Goal: Information Seeking & Learning: Get advice/opinions

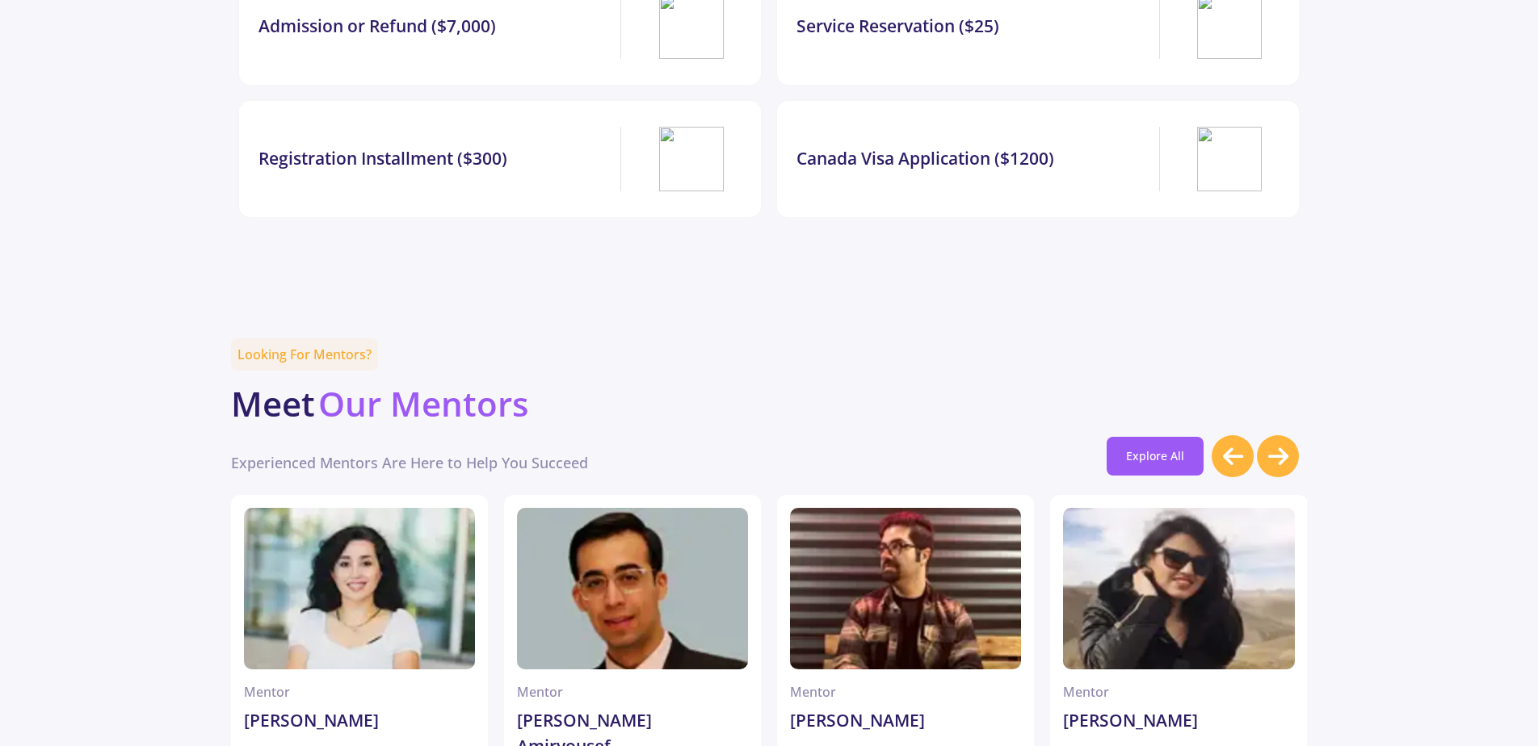
scroll to position [4133, 0]
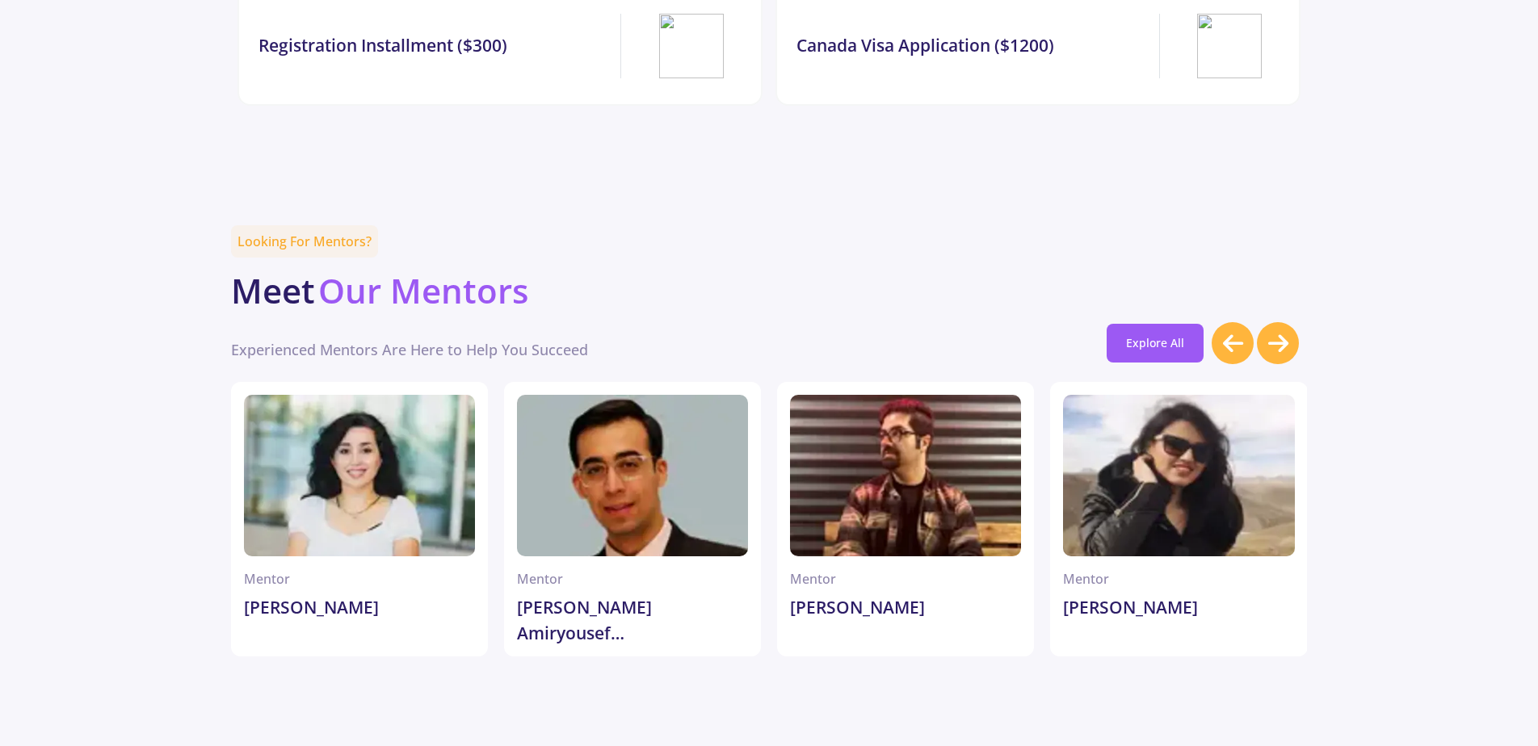
click at [1287, 332] on icon at bounding box center [1278, 343] width 20 height 23
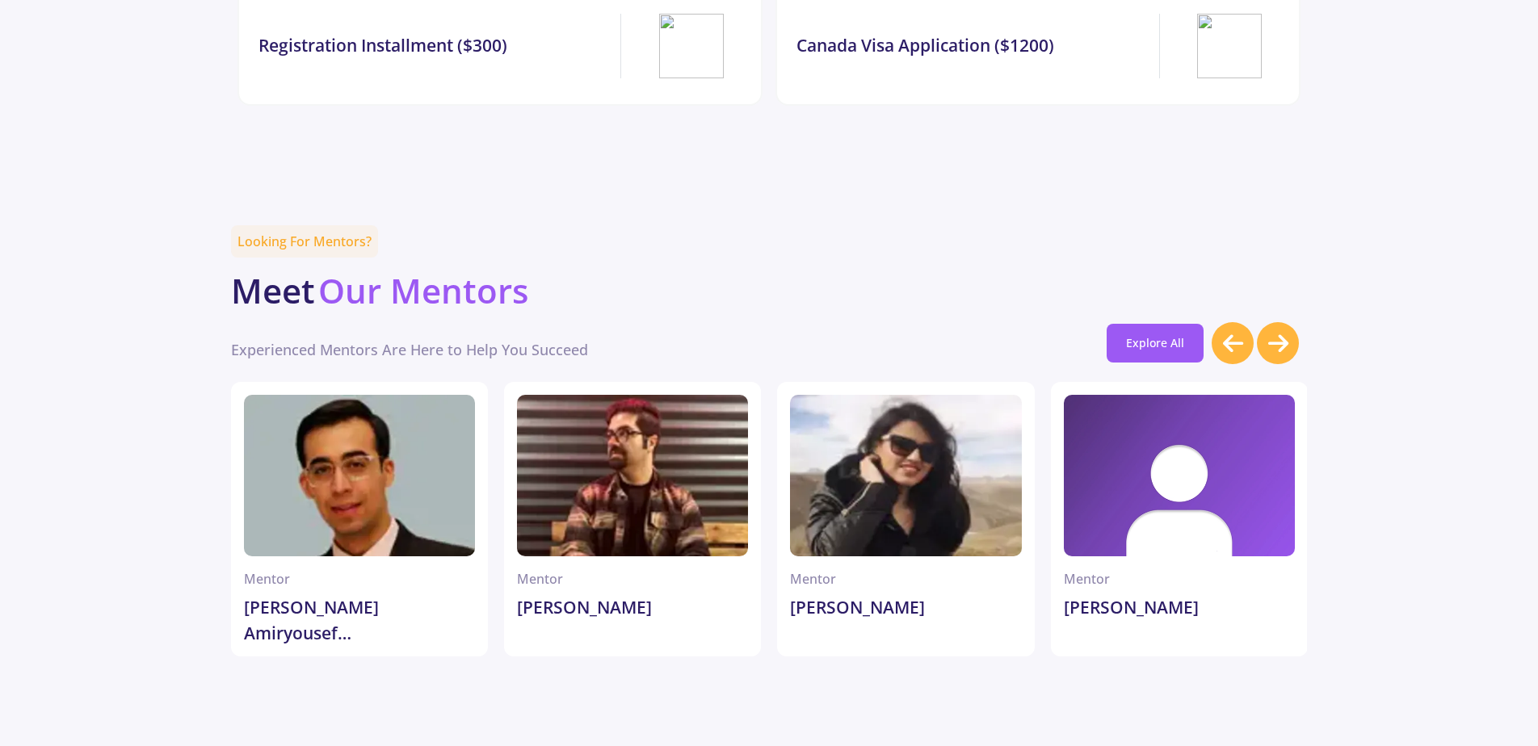
click at [1287, 332] on icon at bounding box center [1278, 343] width 20 height 23
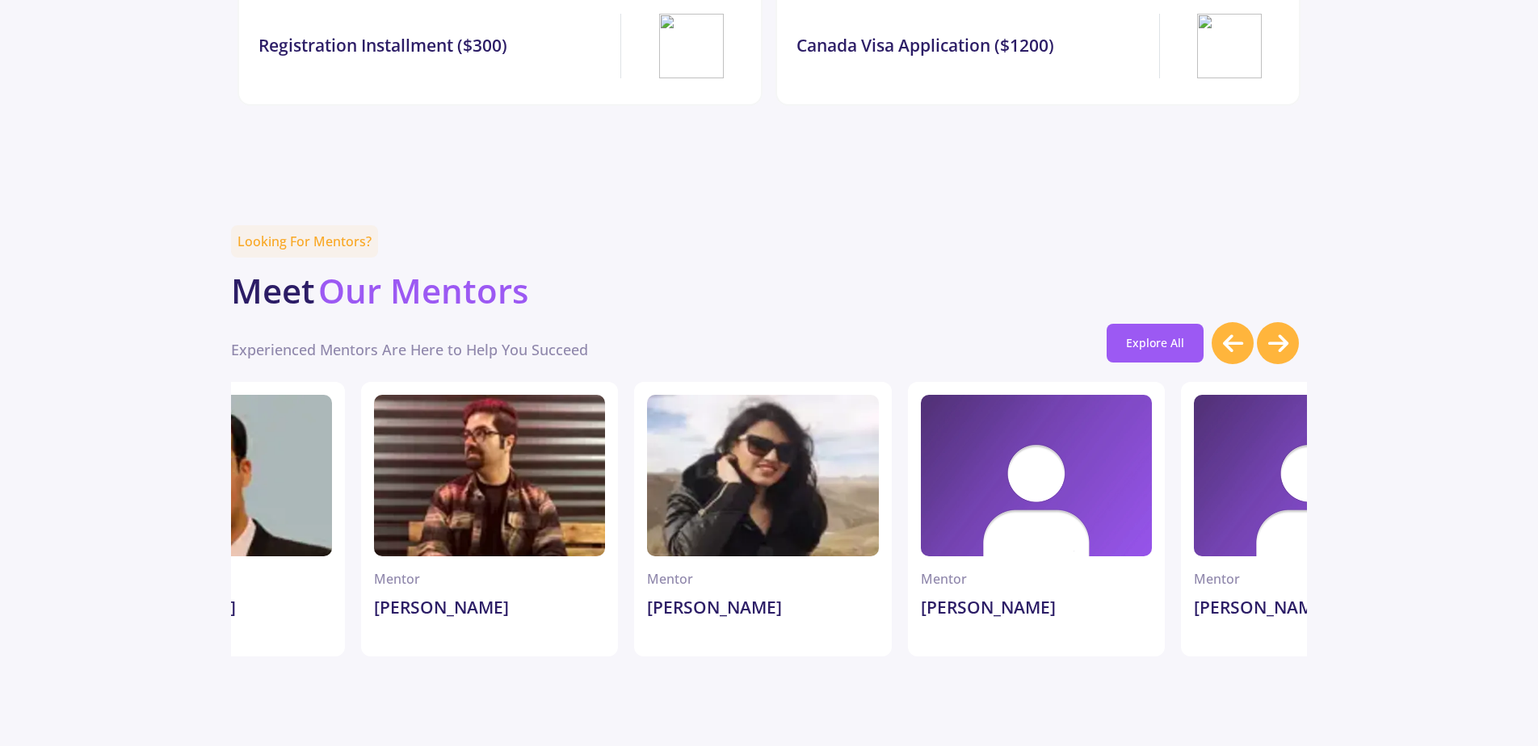
scroll to position [0, 547]
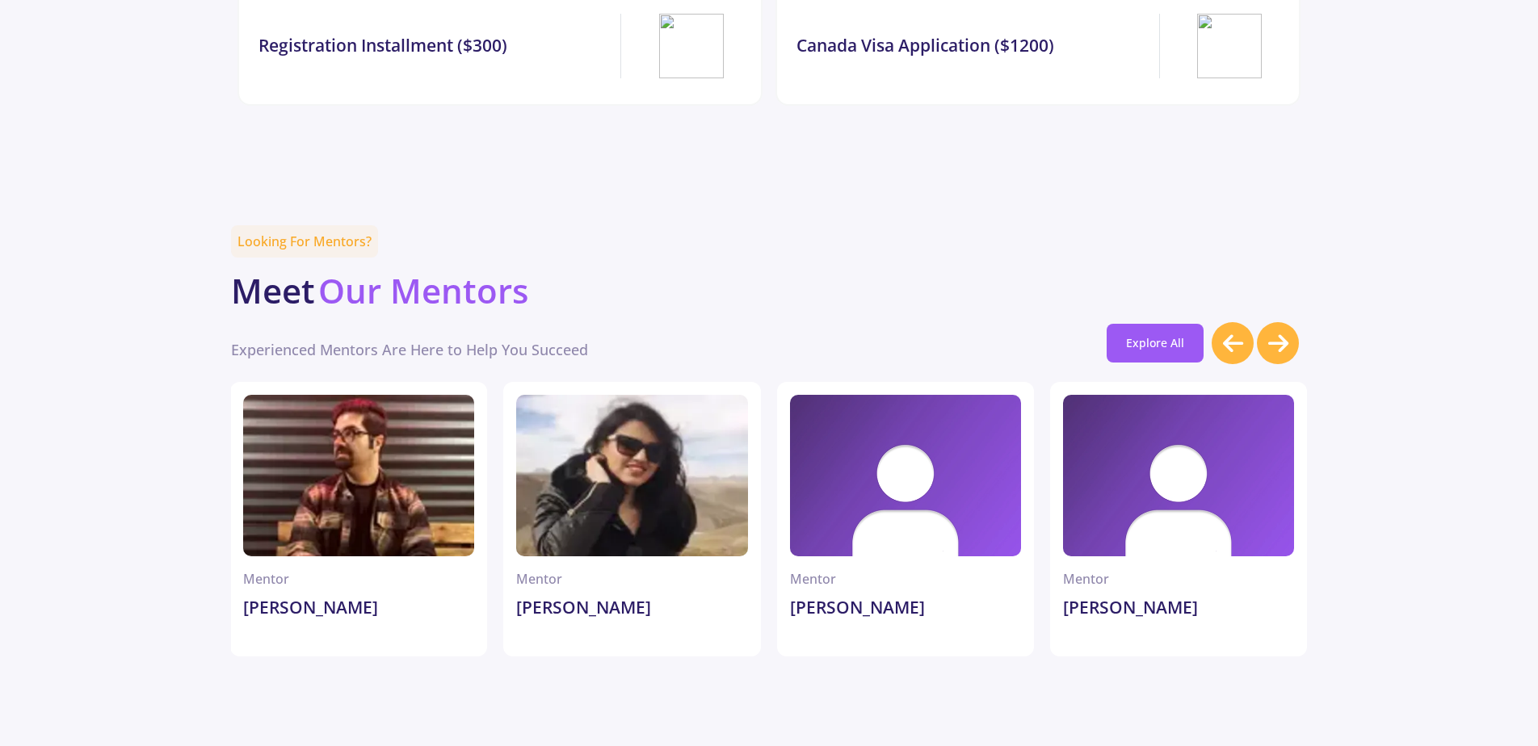
click at [1287, 332] on icon at bounding box center [1278, 343] width 20 height 23
click at [1286, 332] on icon at bounding box center [1278, 343] width 20 height 23
click at [1240, 332] on icon at bounding box center [1233, 343] width 20 height 23
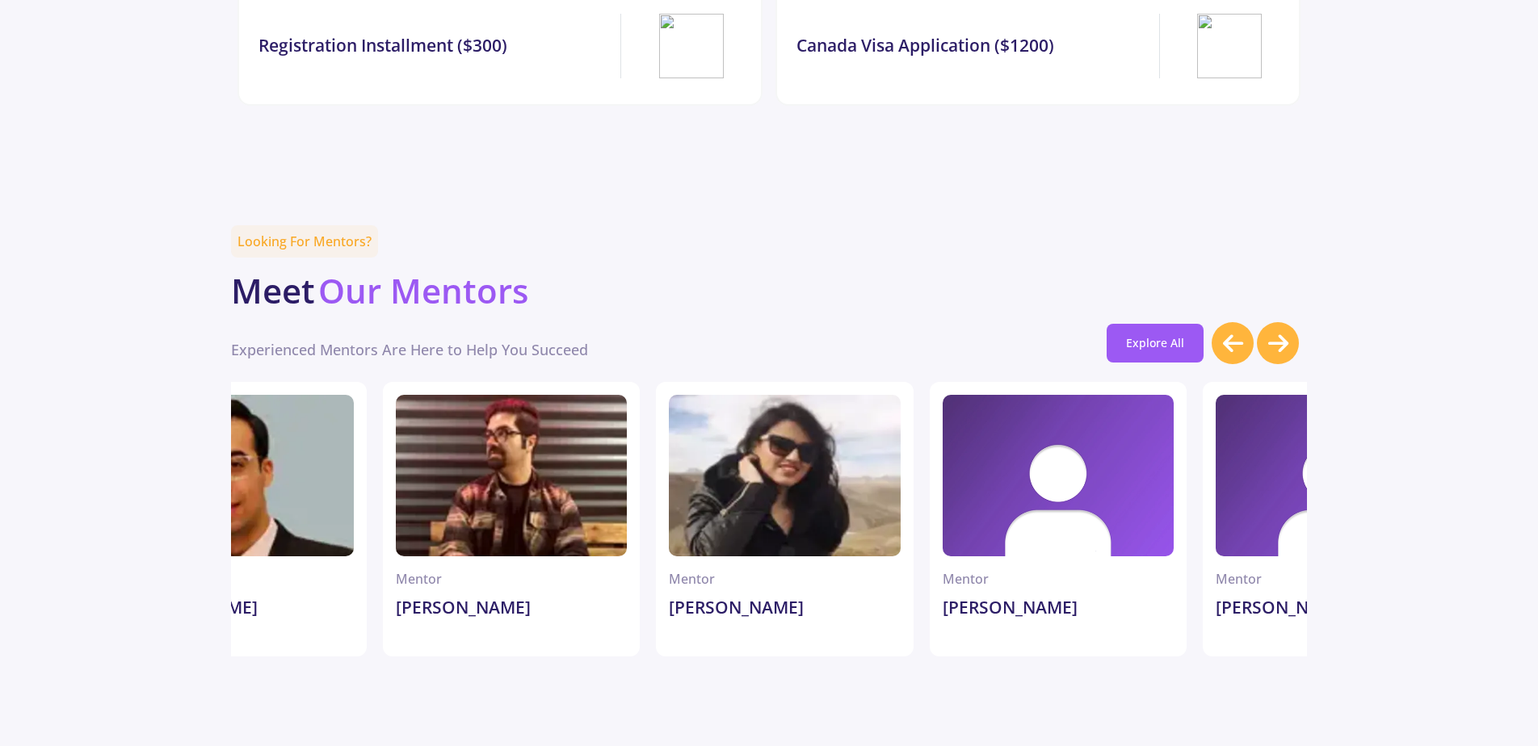
click at [1240, 332] on icon at bounding box center [1233, 343] width 20 height 23
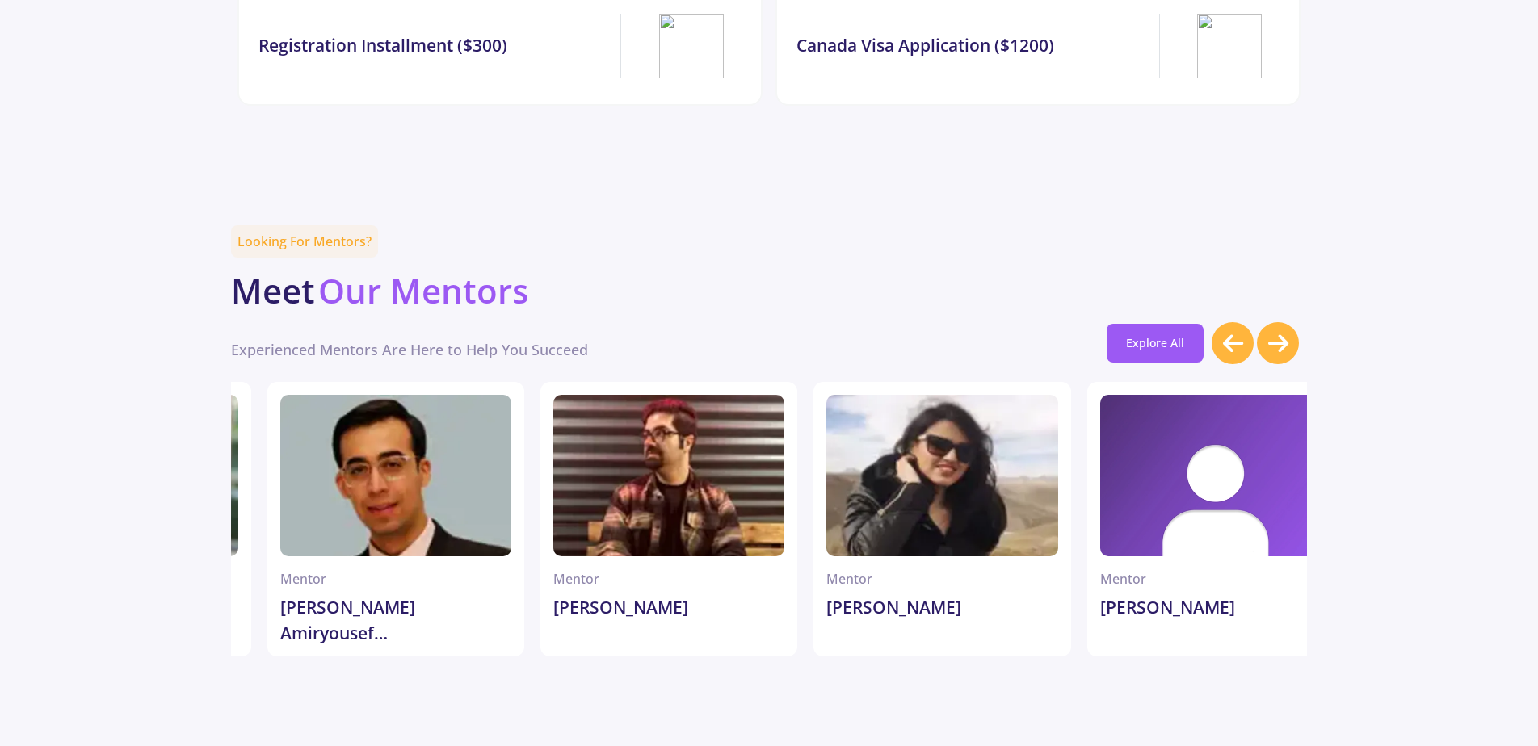
click at [1240, 332] on icon at bounding box center [1233, 343] width 20 height 23
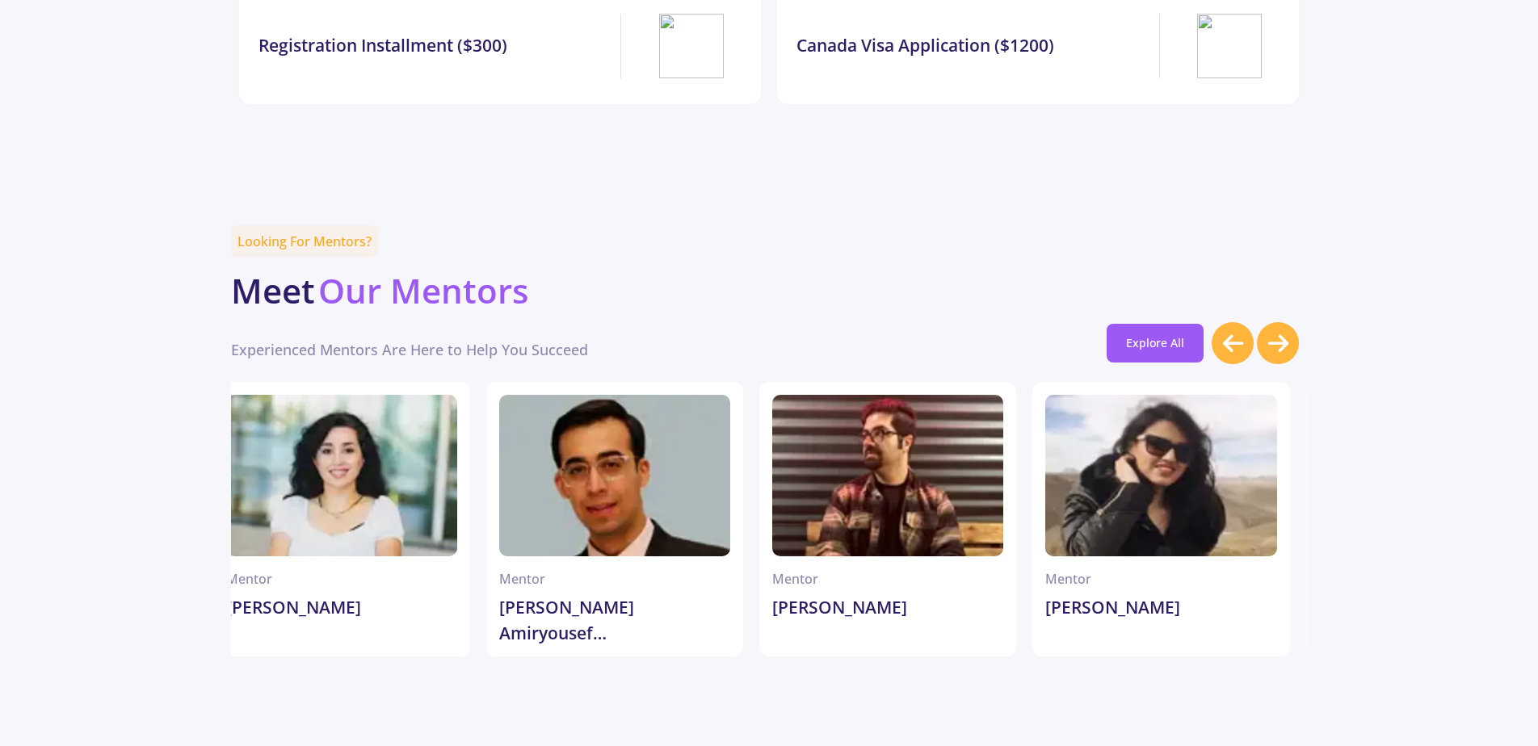
scroll to position [0, 0]
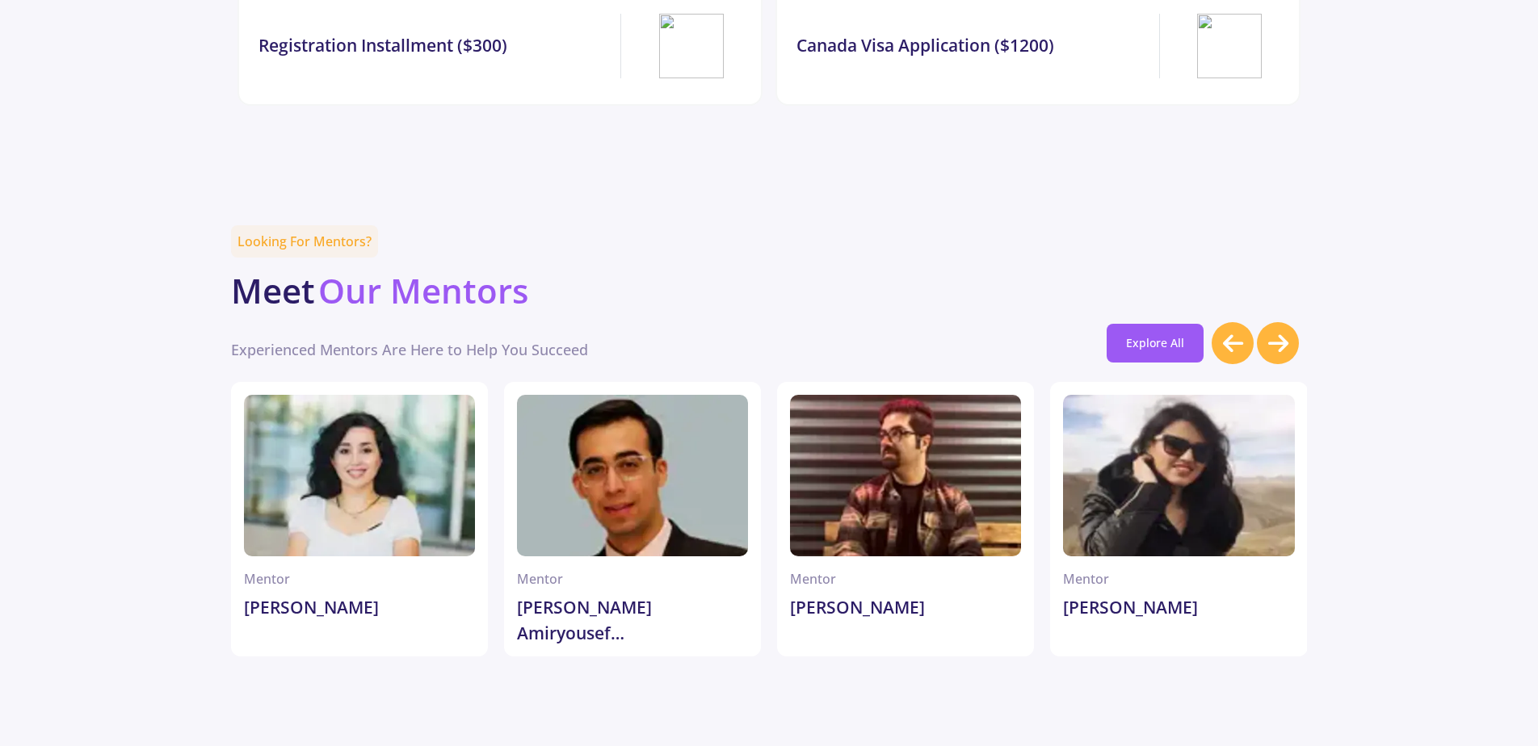
click at [1240, 332] on icon at bounding box center [1233, 343] width 20 height 23
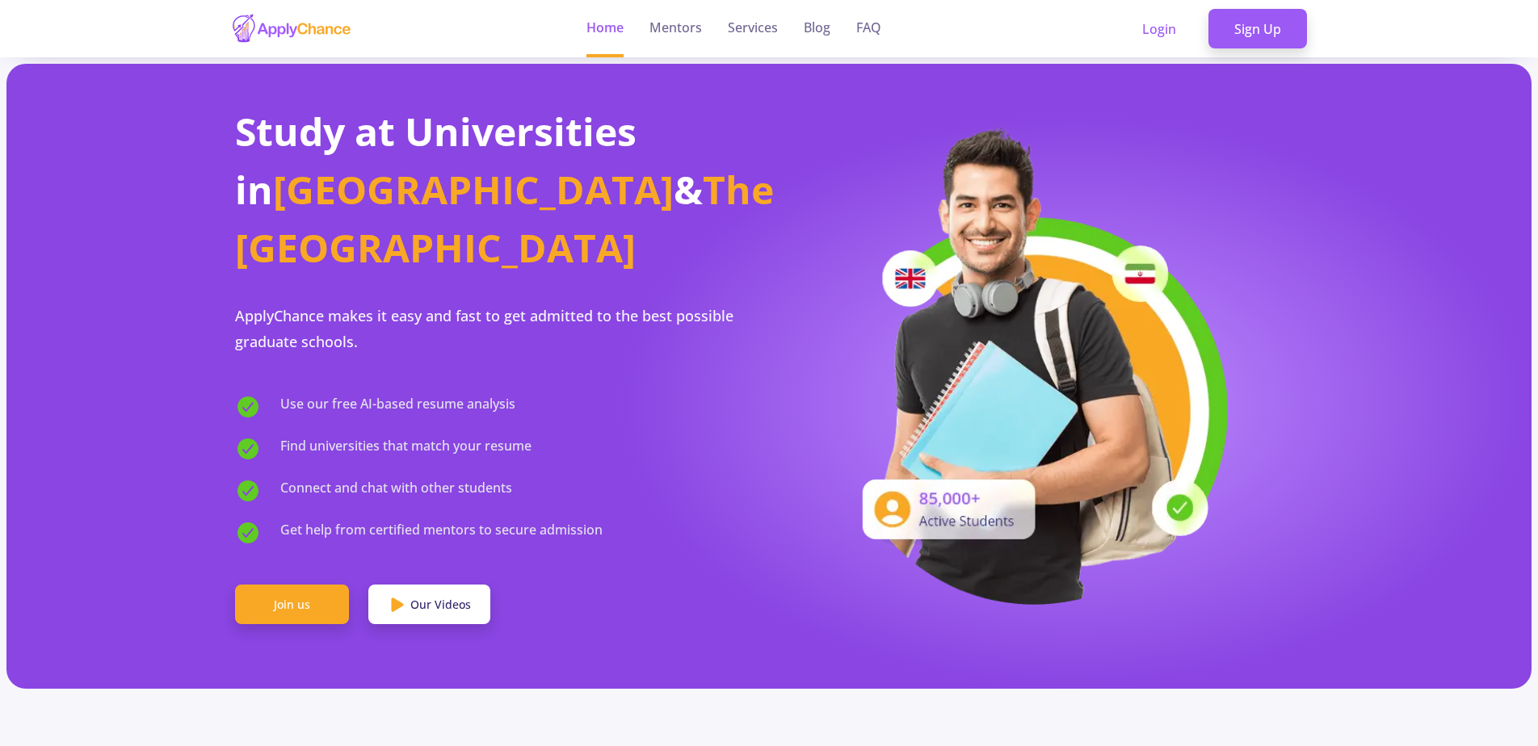
click at [636, 40] on ul "Home Mentors Services Blog FAQ" at bounding box center [733, 28] width 321 height 57
click at [653, 27] on link "Mentors" at bounding box center [675, 28] width 52 height 57
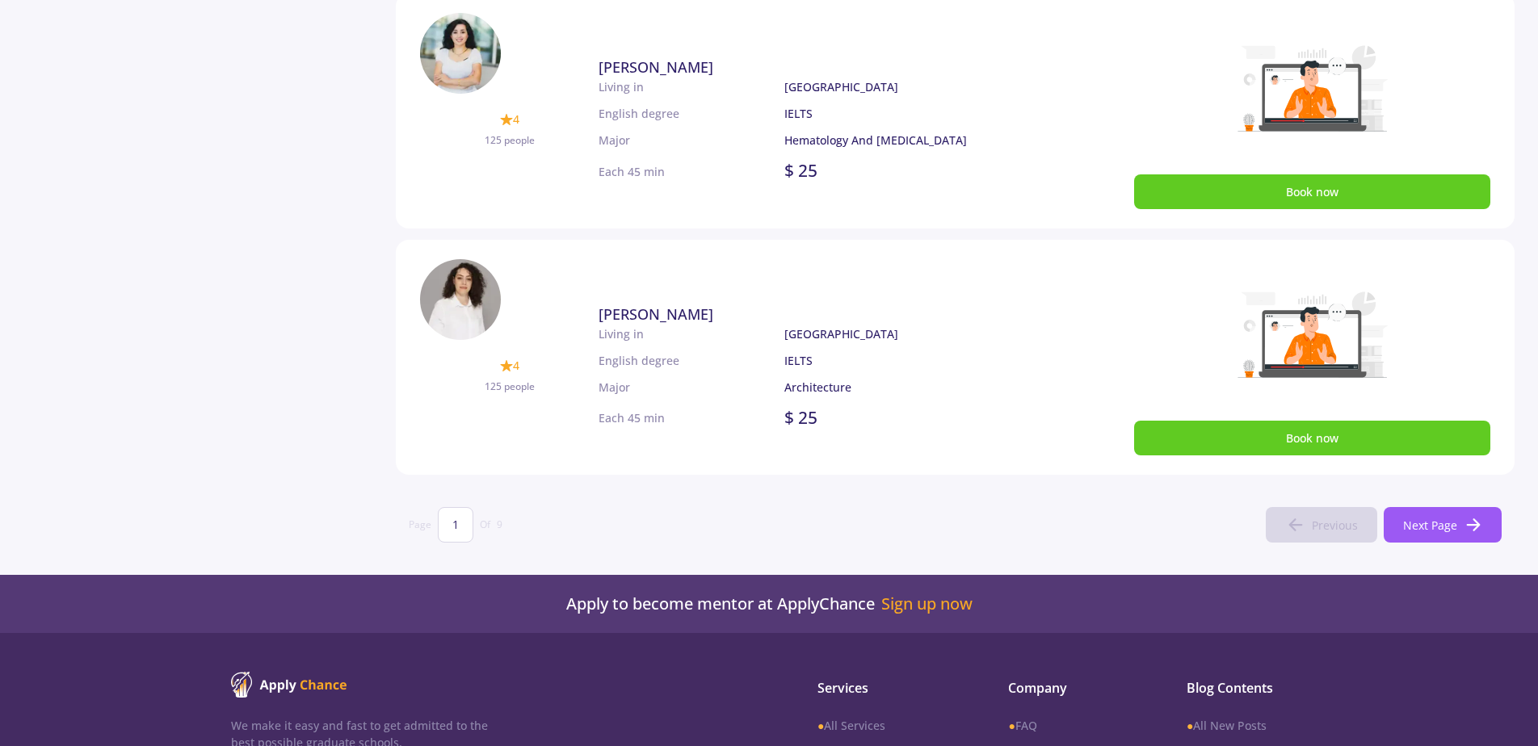
scroll to position [937, 0]
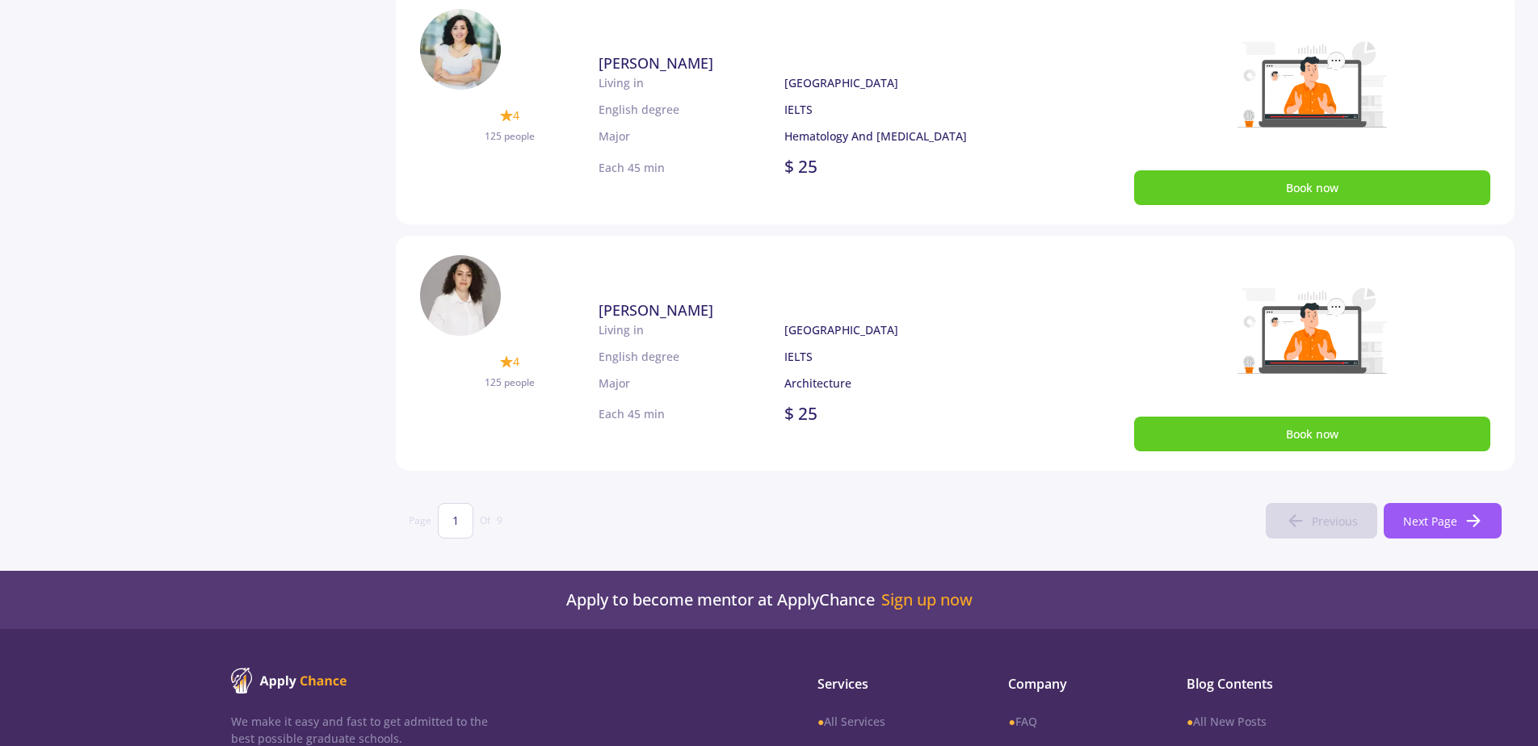
click at [1463, 552] on section "Page 1 Of 9 Previous Next Page" at bounding box center [955, 520] width 1118 height 61
click at [1479, 524] on icon at bounding box center [1472, 520] width 19 height 19
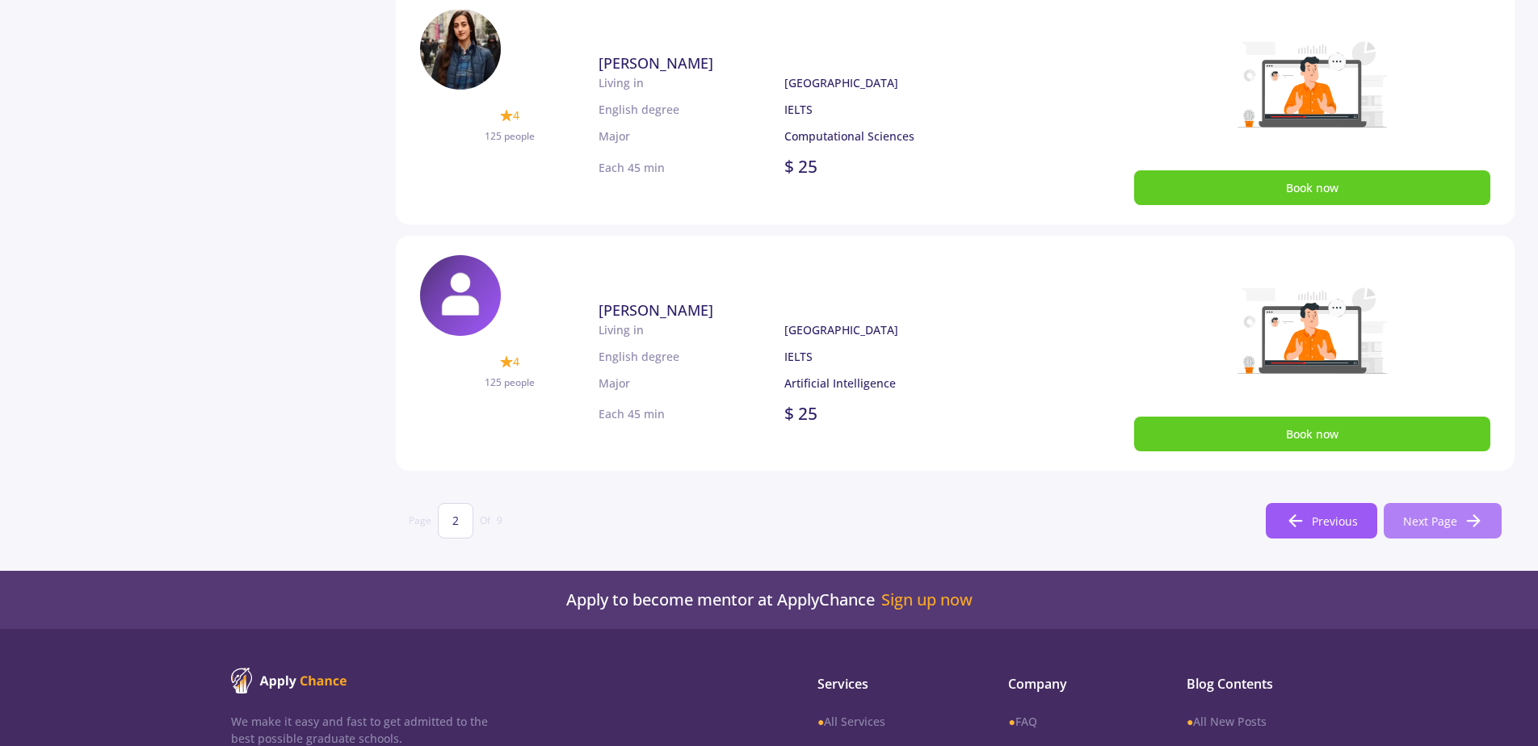
click at [1454, 525] on span "Next Page" at bounding box center [1430, 521] width 54 height 17
type input "3"
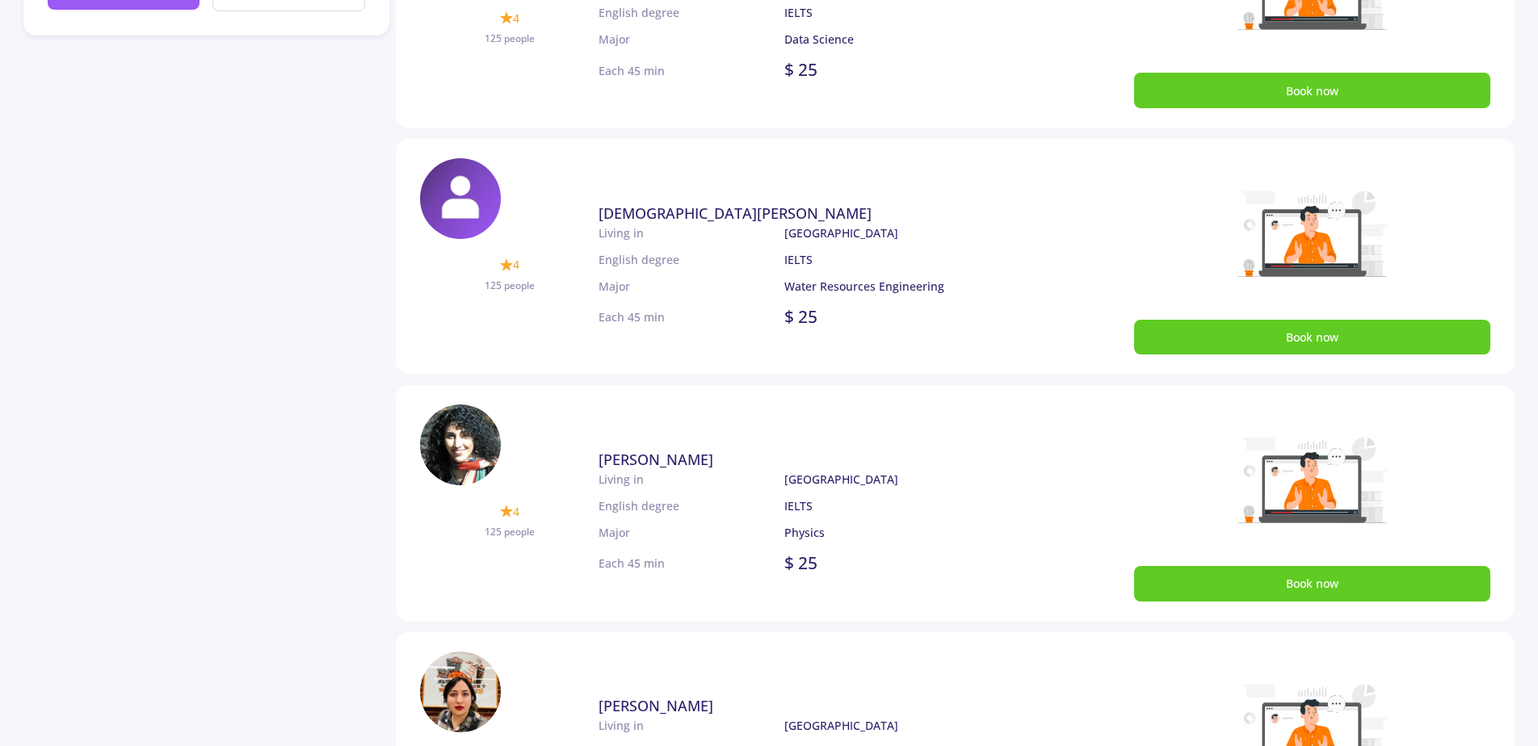
scroll to position [0, 0]
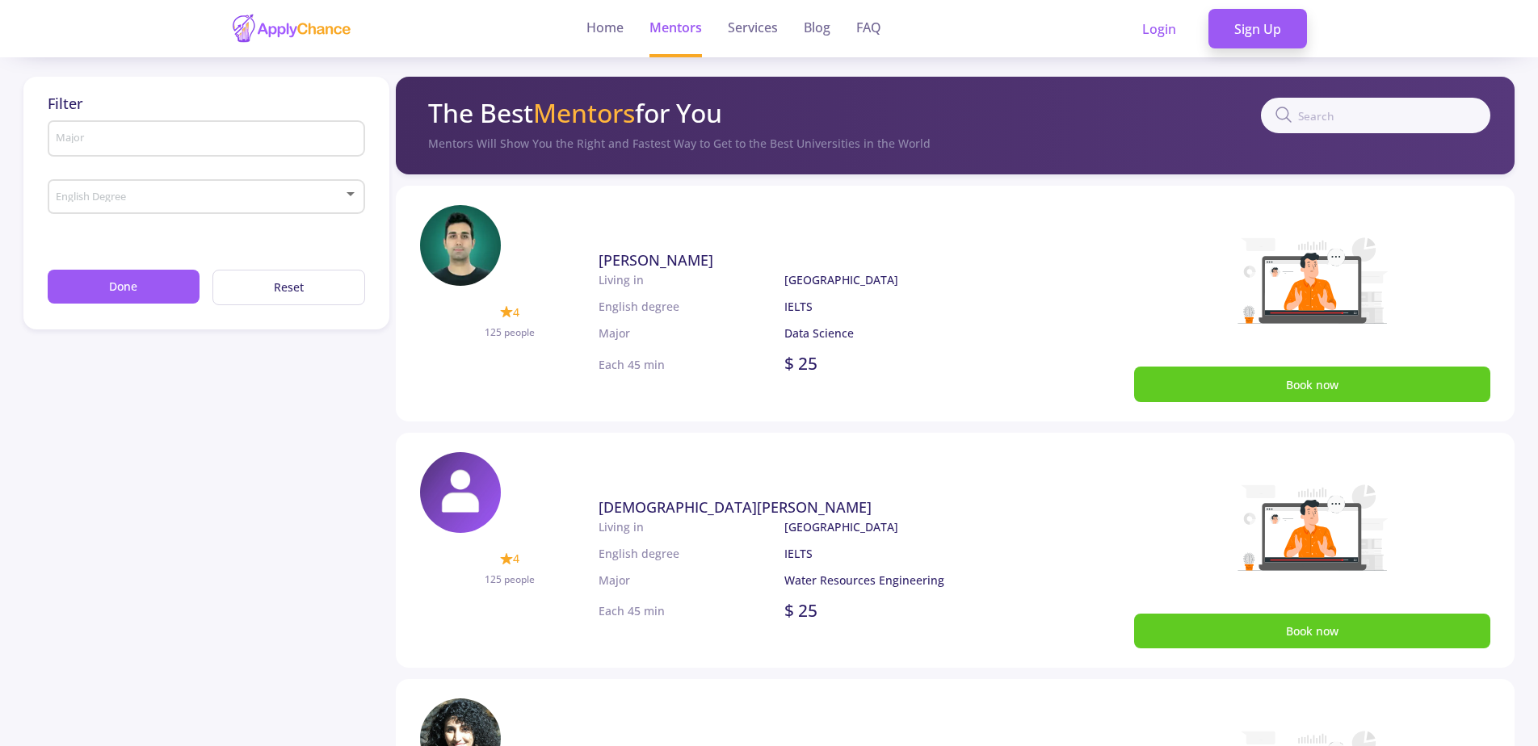
click at [747, 326] on p "Major" at bounding box center [691, 333] width 186 height 17
click at [644, 250] on span "[PERSON_NAME]" at bounding box center [655, 259] width 115 height 19
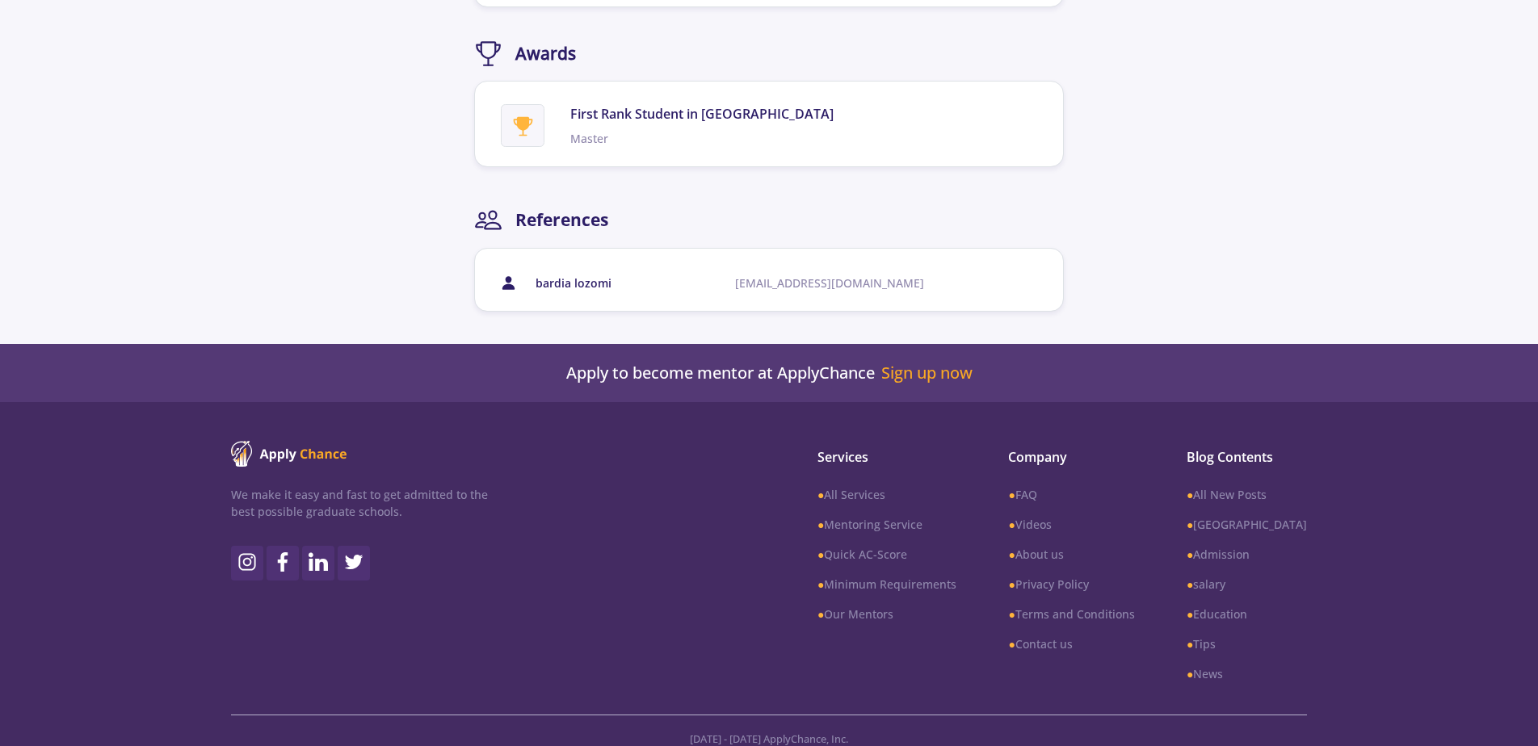
scroll to position [2586, 0]
